Goal: Information Seeking & Learning: Learn about a topic

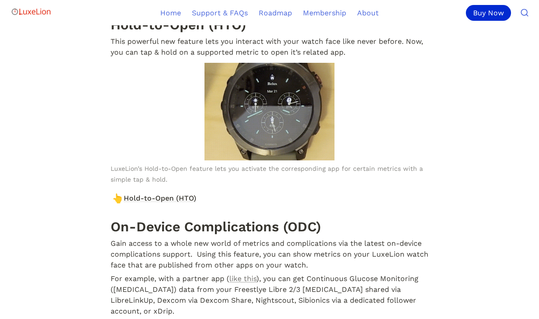
scroll to position [8105, 0]
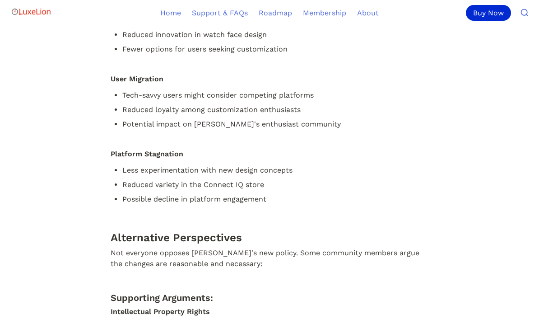
scroll to position [1940, 0]
